Goal: Task Accomplishment & Management: Use online tool/utility

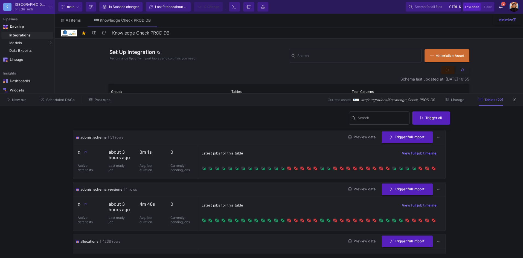
scroll to position [1038, 0]
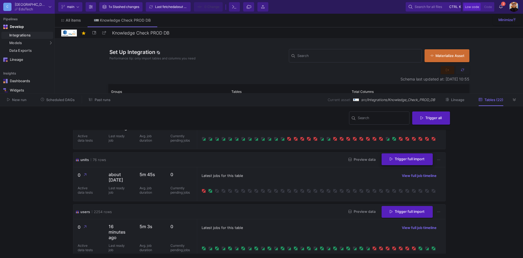
click at [415, 157] on span "Trigger full import" at bounding box center [407, 159] width 35 height 4
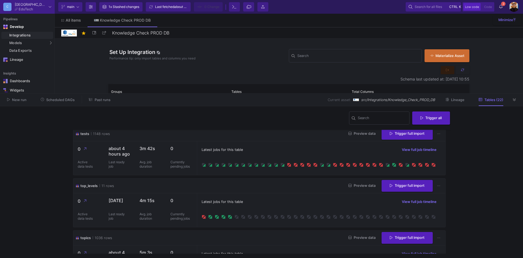
scroll to position [881, 0]
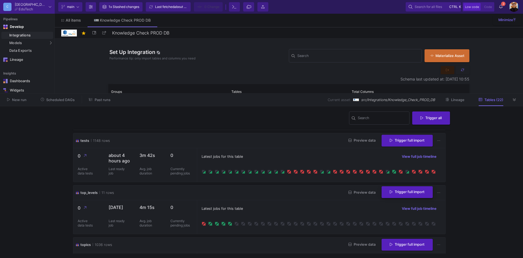
click at [404, 192] on span "Trigger full import" at bounding box center [407, 192] width 35 height 4
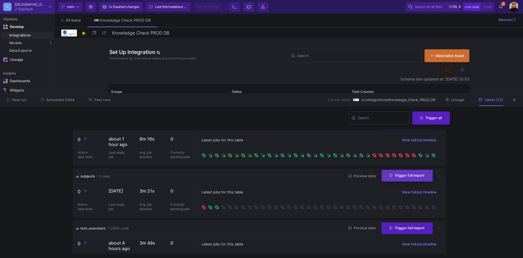
click at [404, 177] on span "Trigger full import" at bounding box center [407, 175] width 35 height 4
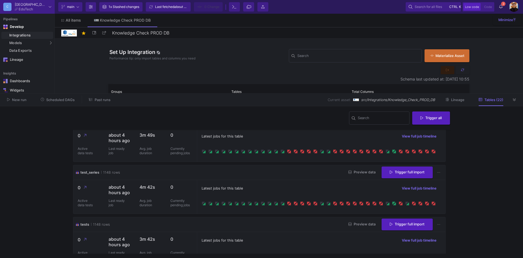
scroll to position [1018, 0]
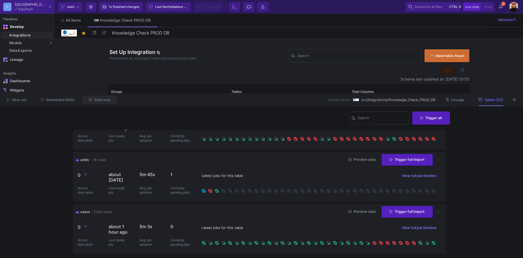
click at [102, 101] on span "Past runs" at bounding box center [103, 100] width 16 height 4
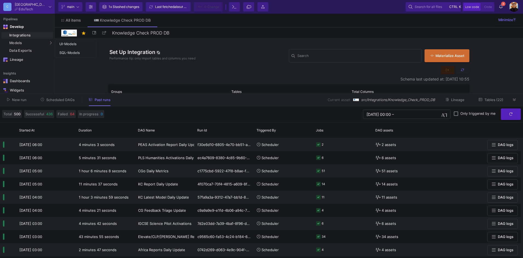
drag, startPoint x: 53, startPoint y: 48, endPoint x: 62, endPoint y: 52, distance: 10.4
click at [62, 52] on mat-tooltip-component "Data Exports (alt + shift + x)" at bounding box center [80, 50] width 50 height 7
click at [71, 52] on div "SQL-Models" at bounding box center [69, 53] width 21 height 4
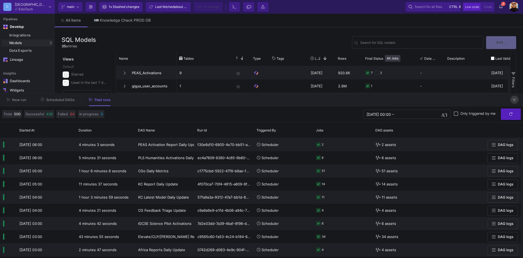
click at [517, 99] on button at bounding box center [515, 100] width 8 height 8
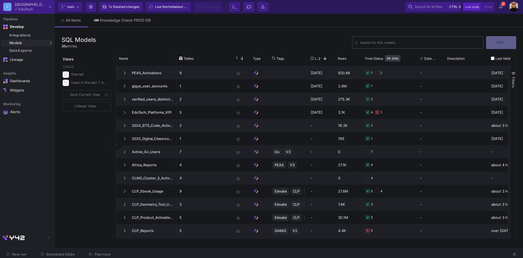
click at [406, 47] on div "Search for SQL models" at bounding box center [421, 41] width 121 height 13
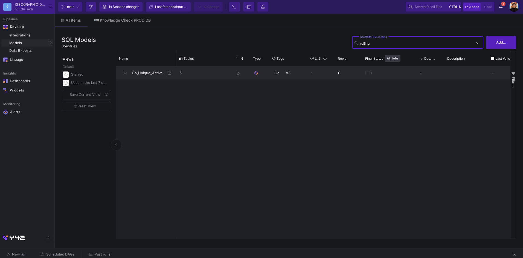
type input "rolling"
click at [152, 75] on span "Go_Unique_Active_Users" at bounding box center [148, 73] width 38 height 13
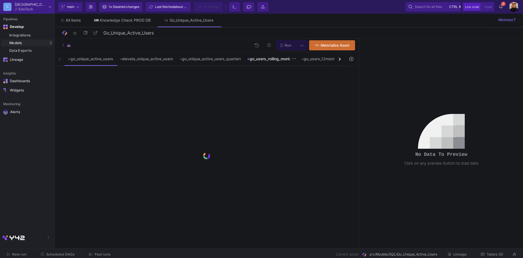
click at [276, 59] on div "go_users_rolling_monthly" at bounding box center [271, 59] width 48 height 4
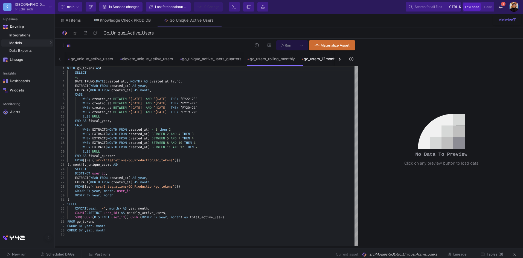
click at [321, 62] on div "go_users_12month_quarterly" at bounding box center [328, 58] width 60 height 13
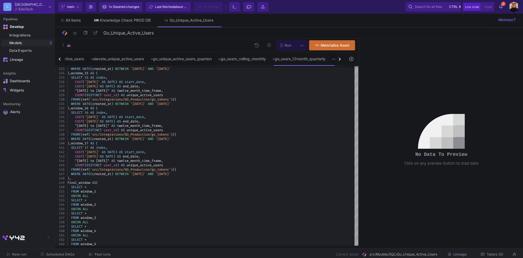
click at [341, 59] on div "button" at bounding box center [339, 58] width 3 height 3
click at [292, 59] on div "go_users_12month_monthly" at bounding box center [298, 59] width 51 height 4
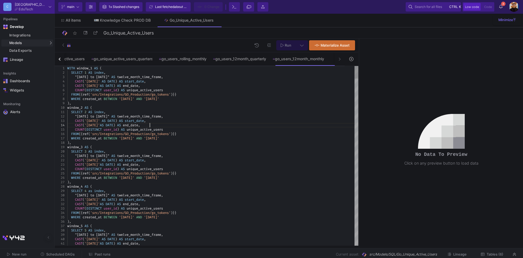
click at [280, 125] on div "CAST ( '[DATE]' AS DATE ) AS end_date ," at bounding box center [212, 125] width 291 height 4
type textarea "WITH window_1 AS ( SELECT 1 AS index, "[DATE] to [DATE]" AS twelve_month_time_f…"
